Goal: Information Seeking & Learning: Learn about a topic

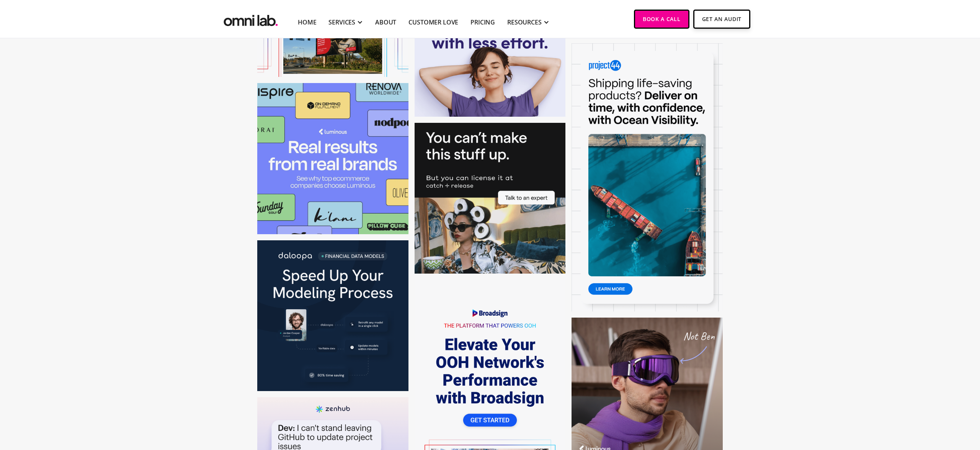
scroll to position [1777, 0]
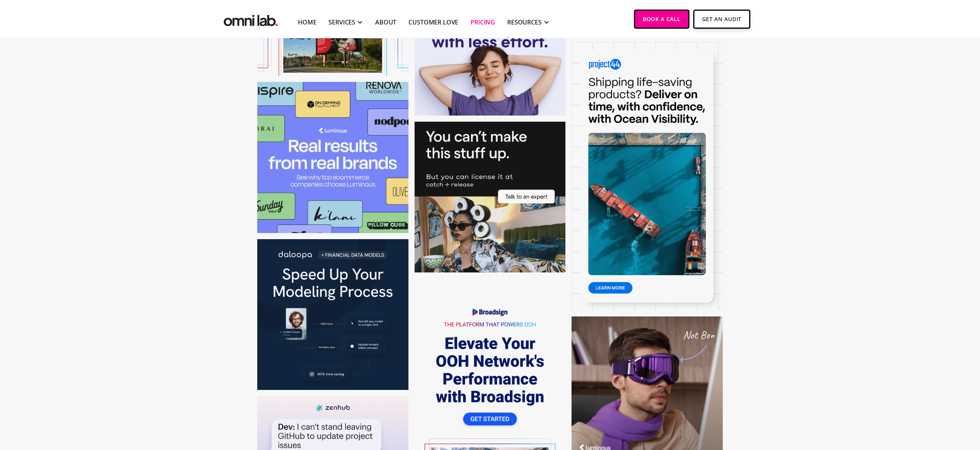
click at [475, 25] on link "Pricing" at bounding box center [483, 22] width 25 height 9
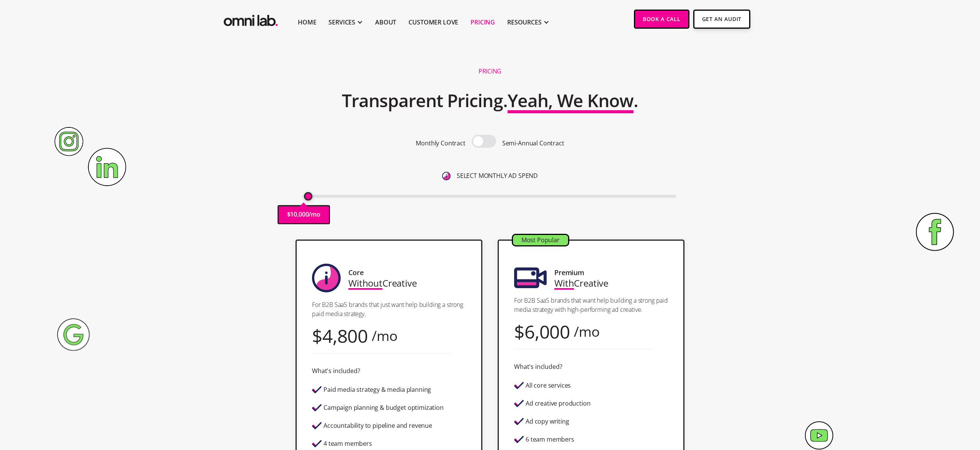
click at [749, 293] on section "Core Without Creative For B2B SaaS brands that just want help building a strong…" at bounding box center [490, 386] width 980 height 308
